Goal: Information Seeking & Learning: Learn about a topic

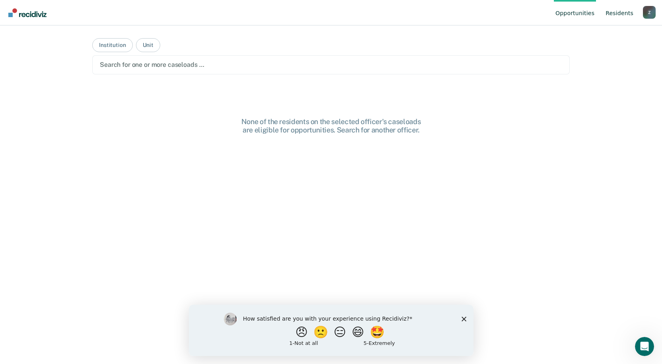
click at [632, 13] on link "Resident s" at bounding box center [619, 12] width 31 height 25
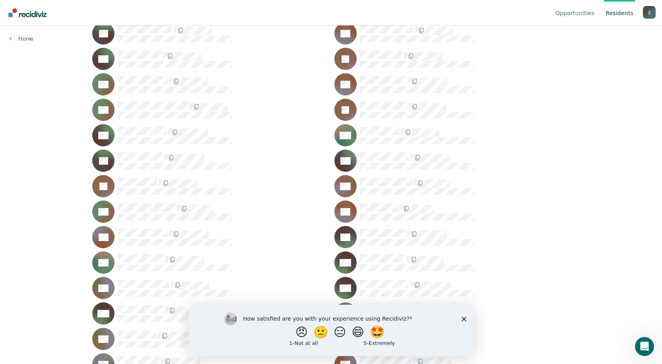
scroll to position [27736, 0]
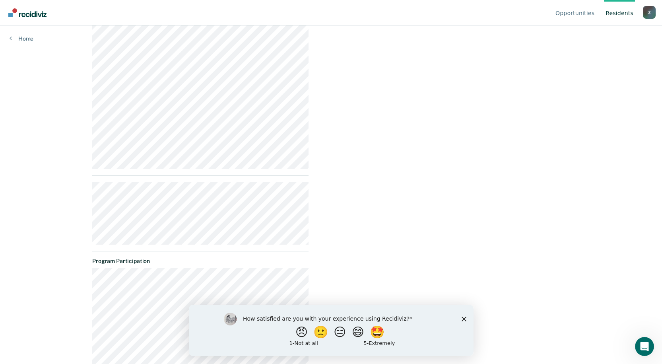
scroll to position [374, 0]
click at [621, 14] on link "Resident s" at bounding box center [619, 12] width 31 height 25
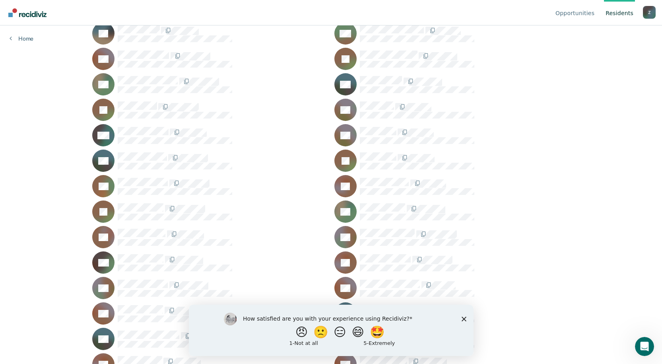
scroll to position [26616, 0]
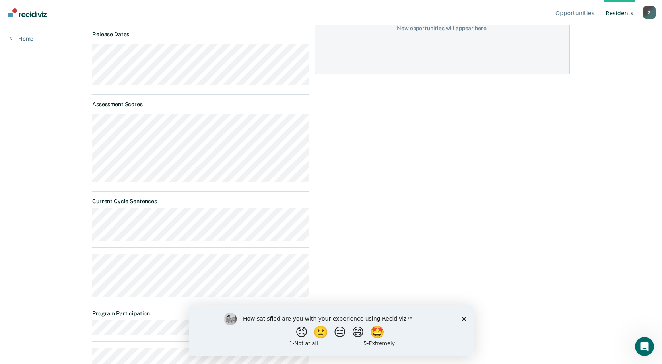
scroll to position [136, 0]
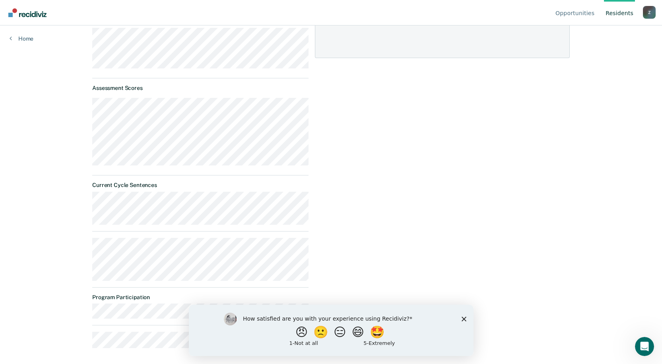
click at [614, 14] on link "Resident s" at bounding box center [619, 12] width 31 height 25
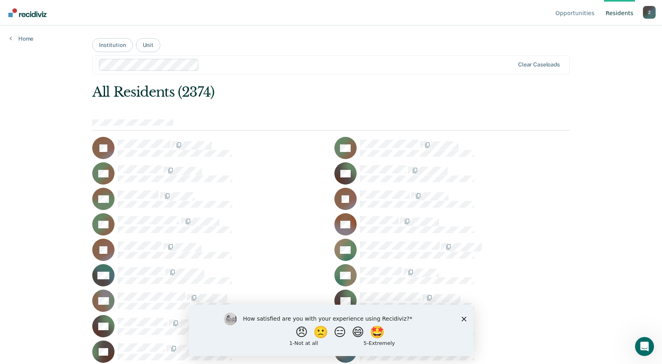
scroll to position [15007, 0]
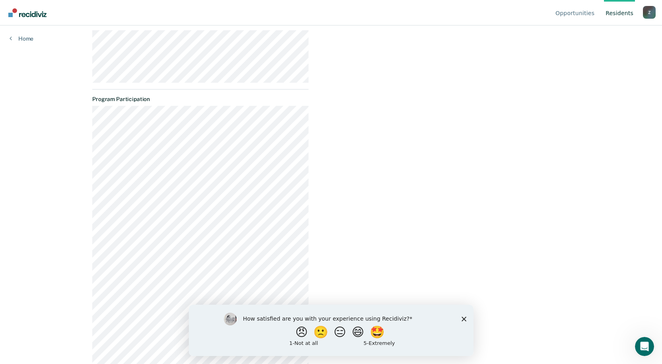
scroll to position [519, 0]
